Goal: Task Accomplishment & Management: Use online tool/utility

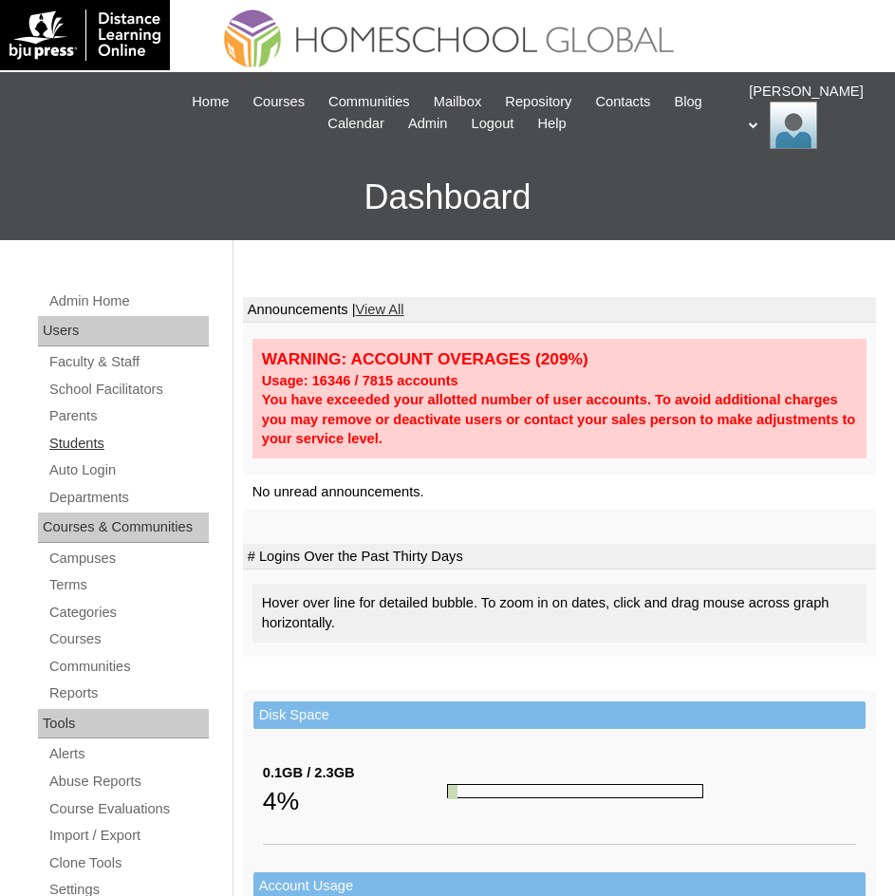
click at [86, 443] on link "Students" at bounding box center [127, 444] width 161 height 24
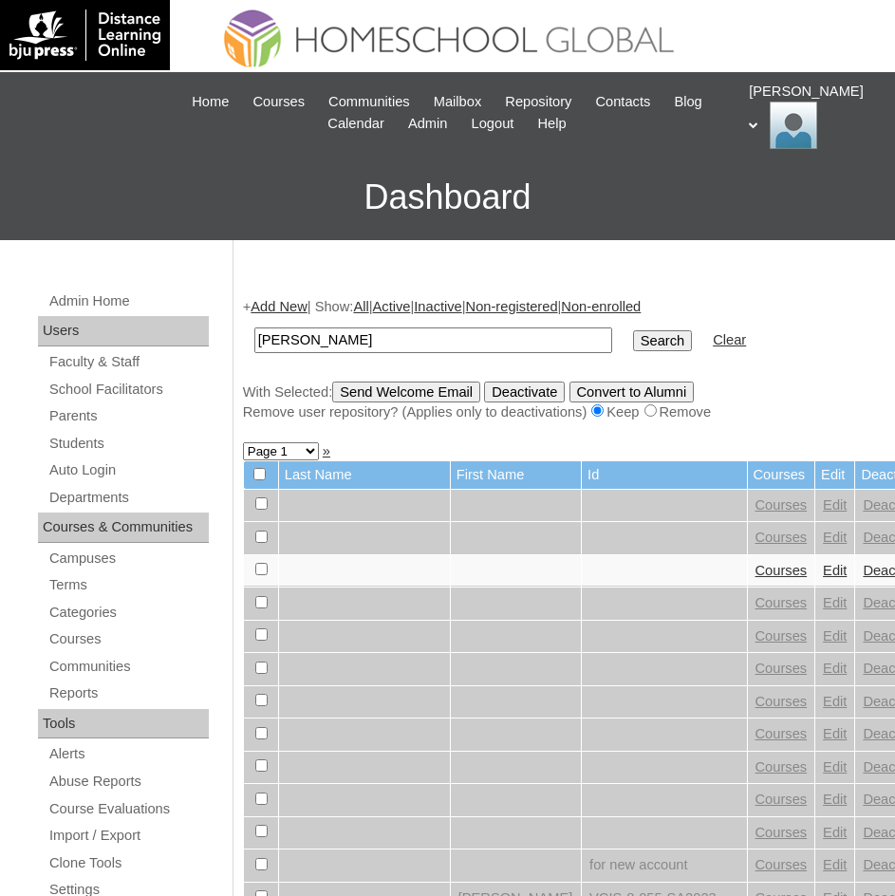
type input "[PERSON_NAME]"
click at [633, 340] on input "Search" at bounding box center [662, 340] width 59 height 21
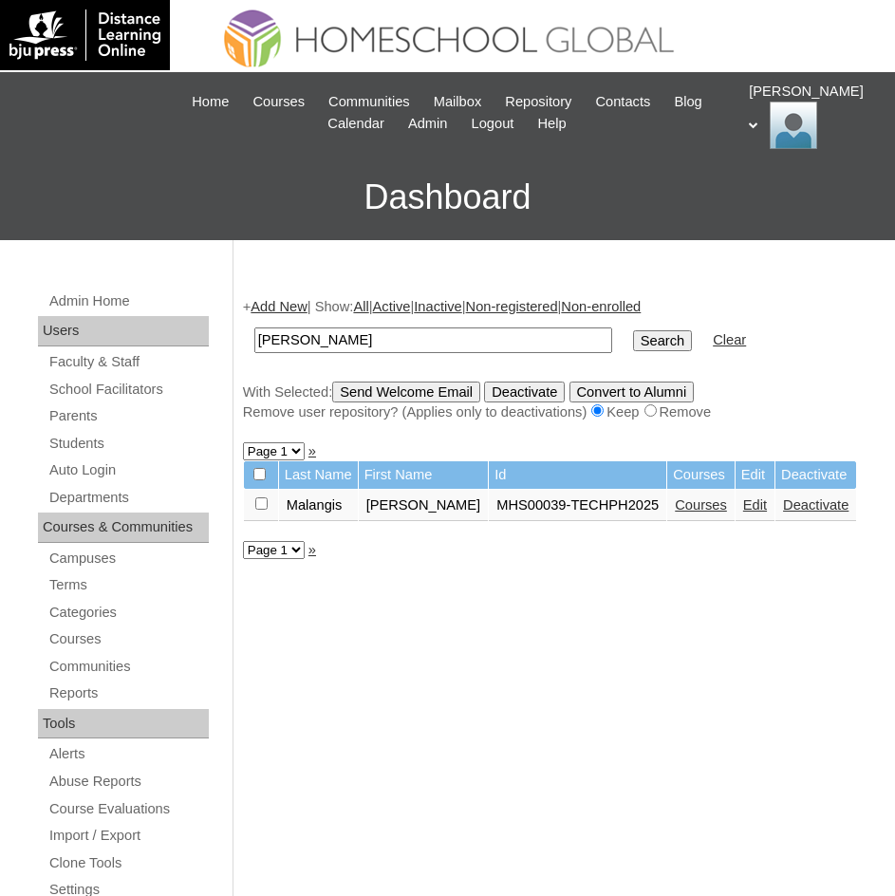
click at [675, 502] on link "Courses" at bounding box center [701, 504] width 52 height 15
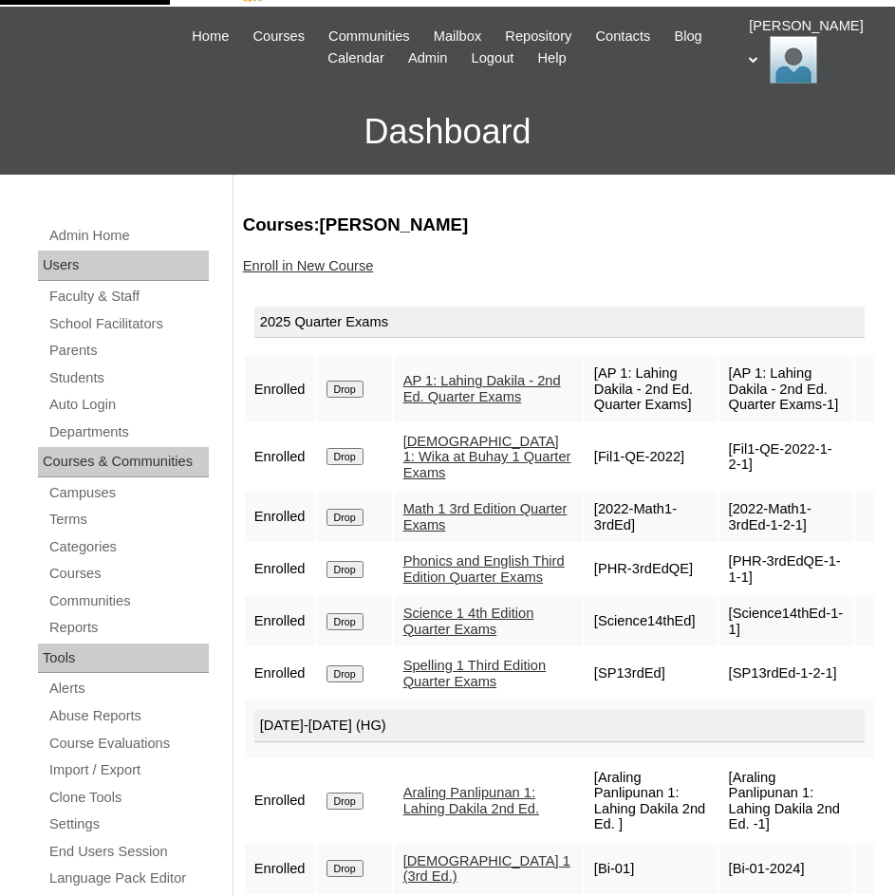
scroll to position [95, 0]
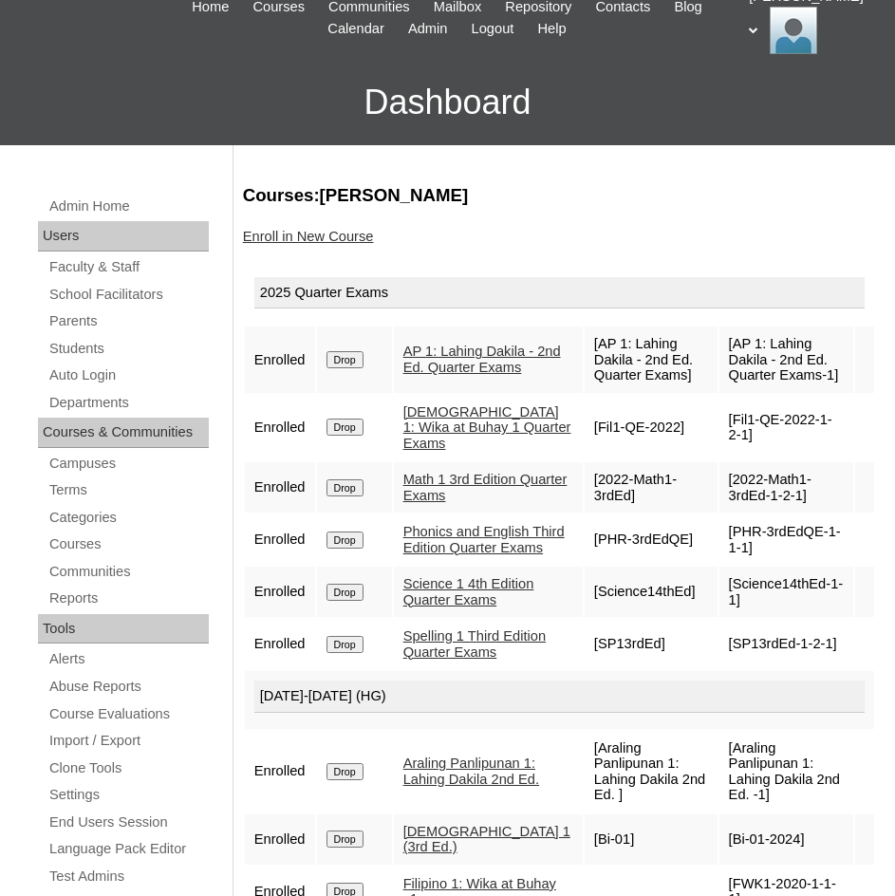
click at [475, 359] on link "AP 1: Lahing Dakila - 2nd Ed. Quarter Exams" at bounding box center [482, 359] width 158 height 31
click at [115, 363] on div "Admin Home Users Faculty & Staff School Facilitators Parents Students Auto Logi…" at bounding box center [125, 808] width 195 height 1227
click at [116, 375] on link "Auto Login" at bounding box center [127, 375] width 161 height 24
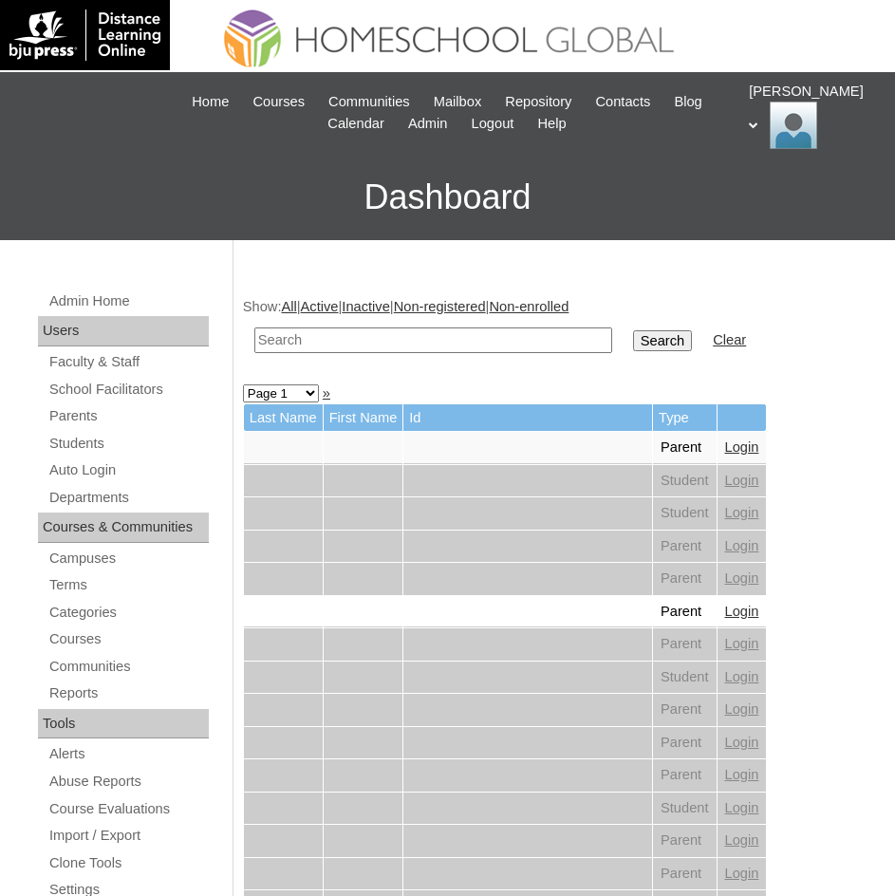
paste input "[PERSON_NAME]"
type input "[PERSON_NAME]"
click at [633, 342] on input "Search" at bounding box center [662, 340] width 59 height 21
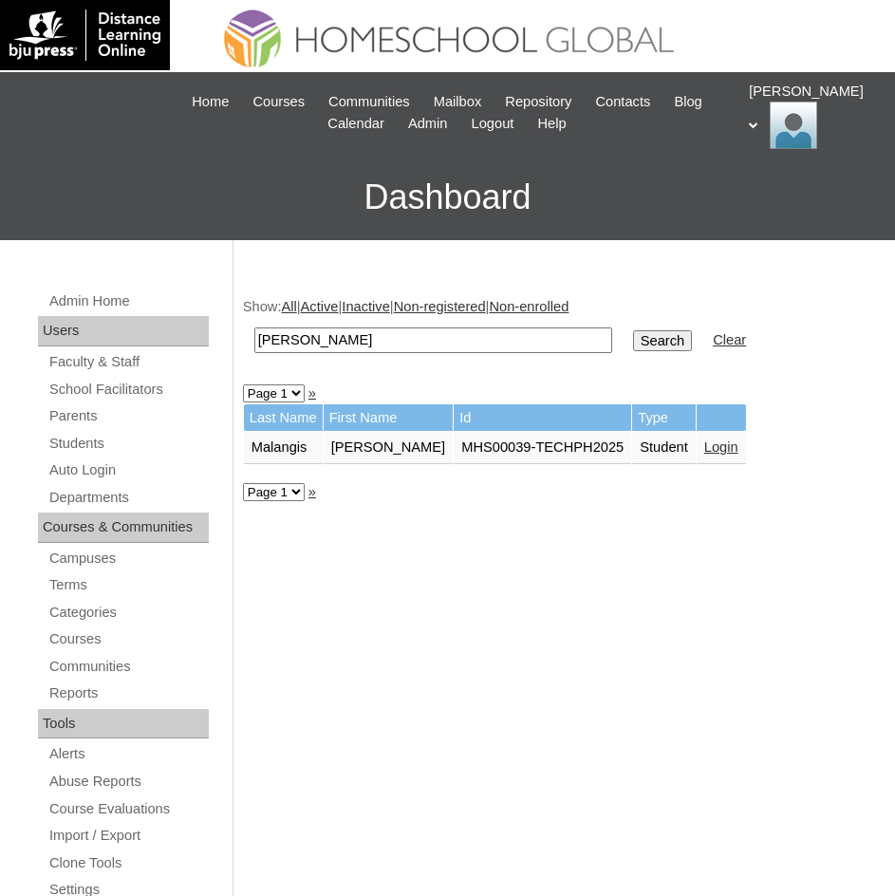
click at [704, 449] on link "Login" at bounding box center [721, 446] width 34 height 15
